Goal: Task Accomplishment & Management: Complete application form

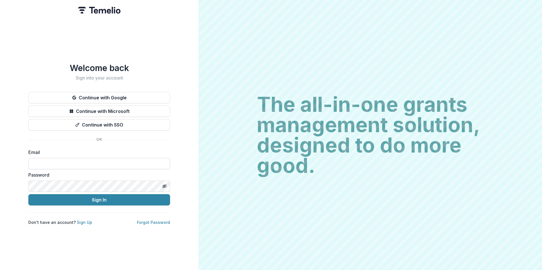
drag, startPoint x: 54, startPoint y: 160, endPoint x: 52, endPoint y: 163, distance: 3.3
click at [54, 160] on input at bounding box center [99, 163] width 142 height 11
click at [52, 163] on input at bounding box center [99, 163] width 142 height 11
type input "**********"
click at [28, 194] on button "Sign In" at bounding box center [99, 199] width 142 height 11
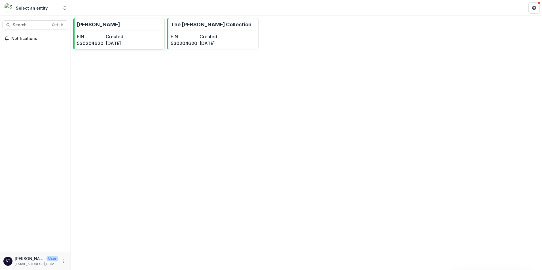
click at [106, 34] on dt "Created" at bounding box center [119, 36] width 27 height 7
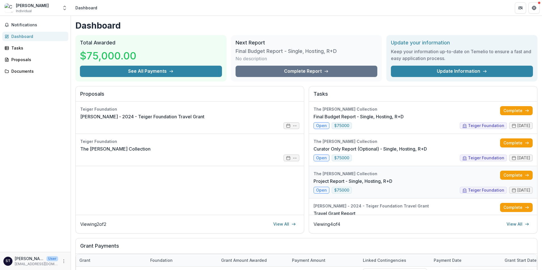
click at [321, 185] on link "Project Report - Single, Hosting, R+D" at bounding box center [352, 181] width 79 height 7
click at [321, 120] on link "Final Budget Report - Single, Hosting, R+D" at bounding box center [358, 116] width 90 height 7
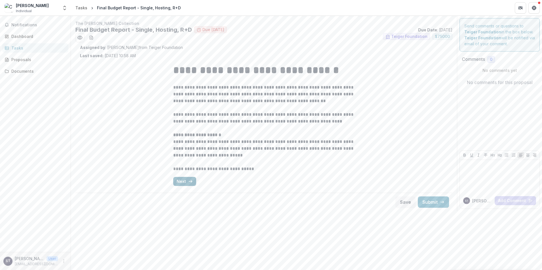
click at [193, 179] on button "Next" at bounding box center [184, 181] width 23 height 9
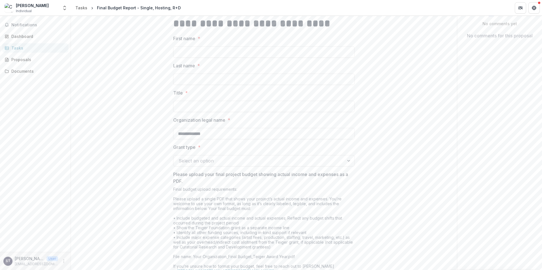
scroll to position [57, 0]
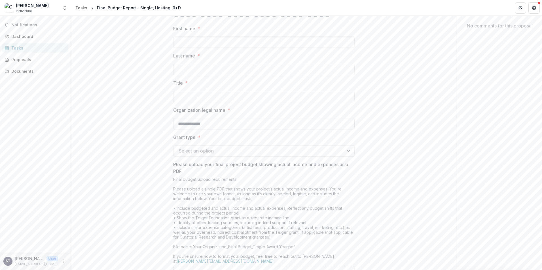
click at [317, 120] on input "**********" at bounding box center [263, 123] width 181 height 11
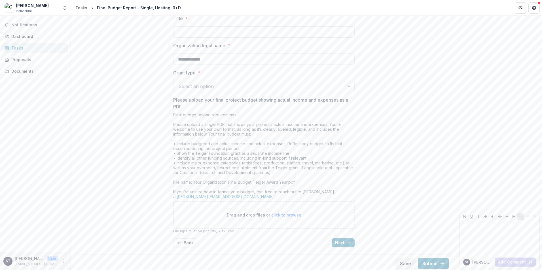
scroll to position [124, 0]
click at [342, 240] on button "Next" at bounding box center [343, 240] width 23 height 9
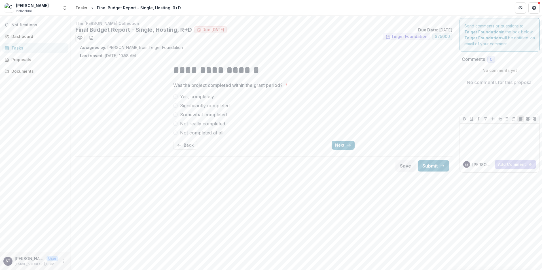
click at [176, 97] on span at bounding box center [175, 96] width 5 height 5
click at [346, 146] on button "Next" at bounding box center [343, 145] width 23 height 9
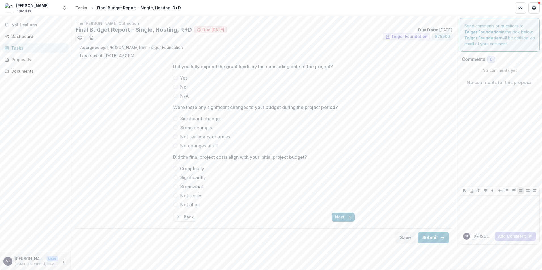
click at [175, 77] on span at bounding box center [175, 78] width 5 height 5
click at [177, 129] on span at bounding box center [175, 128] width 5 height 5
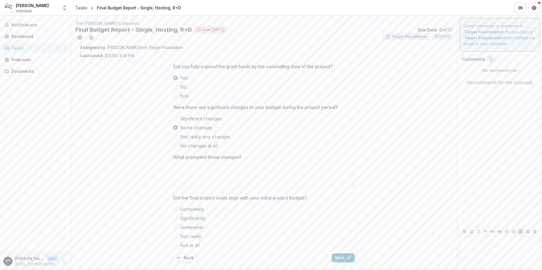
click at [176, 128] on span at bounding box center [175, 128] width 5 height 5
click at [175, 218] on span at bounding box center [175, 218] width 5 height 5
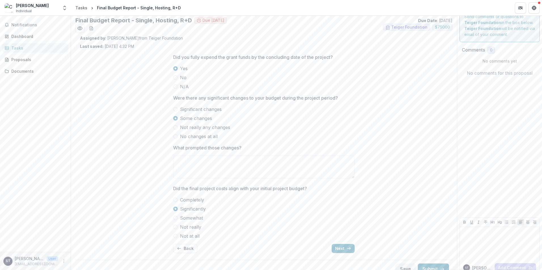
scroll to position [18, 0]
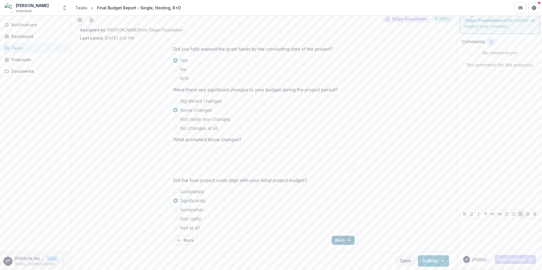
click at [345, 241] on button "Next" at bounding box center [343, 240] width 23 height 9
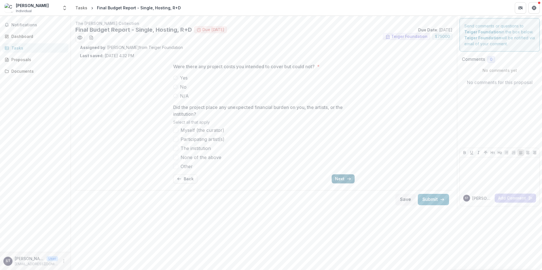
scroll to position [0, 0]
click at [340, 178] on button "Next" at bounding box center [343, 179] width 23 height 9
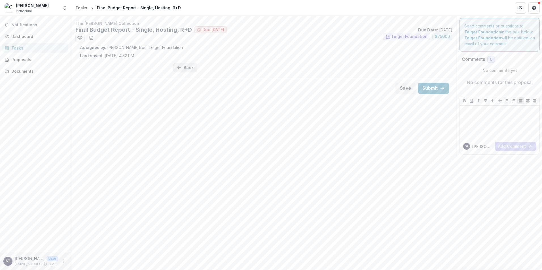
click at [186, 71] on button "Back" at bounding box center [185, 67] width 24 height 9
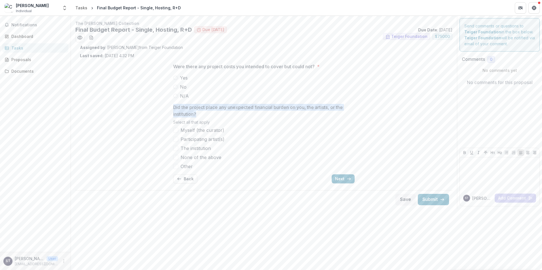
drag, startPoint x: 173, startPoint y: 106, endPoint x: 207, endPoint y: 114, distance: 34.9
click at [207, 114] on div "Were there any project costs you intended to cover but could not? * Yes No N/A …" at bounding box center [264, 124] width 190 height 130
drag, startPoint x: 207, startPoint y: 114, endPoint x: 183, endPoint y: 109, distance: 24.6
click at [183, 109] on p "Did the project place any unexpected financial burden on you, the artists, or t…" at bounding box center [262, 111] width 178 height 14
drag, startPoint x: 174, startPoint y: 107, endPoint x: 196, endPoint y: 168, distance: 64.7
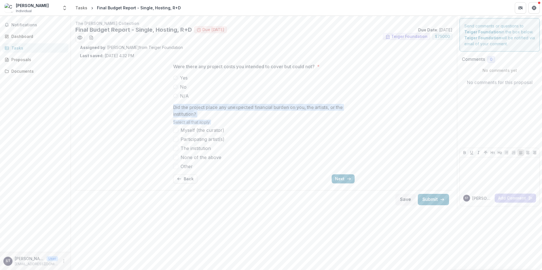
click at [196, 168] on div "Did the project place any unexpected financial burden on you, the artists, or t…" at bounding box center [263, 137] width 181 height 66
drag, startPoint x: 196, startPoint y: 168, endPoint x: 187, endPoint y: 106, distance: 62.7
copy div "Did the project place any unexpected financial burden on you, the artists, or t…"
click at [189, 111] on p "Did the project place any unexpected financial burden on you, the artists, or t…" at bounding box center [262, 111] width 178 height 14
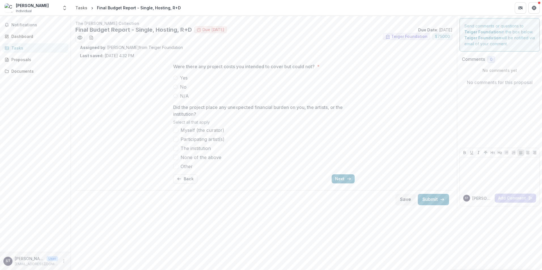
click at [178, 150] on span at bounding box center [175, 148] width 5 height 5
click at [177, 150] on div at bounding box center [175, 148] width 3 height 5
click at [348, 182] on button "Next" at bounding box center [343, 179] width 23 height 9
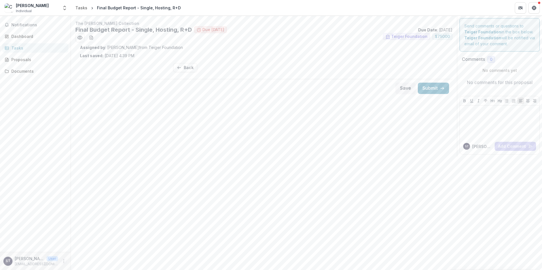
click at [63, 262] on icon "More" at bounding box center [64, 261] width 5 height 5
click at [85, 257] on button "Logout" at bounding box center [101, 258] width 61 height 9
